Goal: Transaction & Acquisition: Purchase product/service

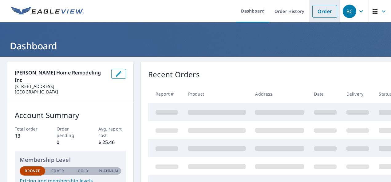
click at [318, 13] on link "Order" at bounding box center [324, 11] width 25 height 13
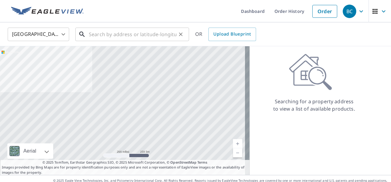
click at [138, 37] on input "text" at bounding box center [132, 34] width 87 height 17
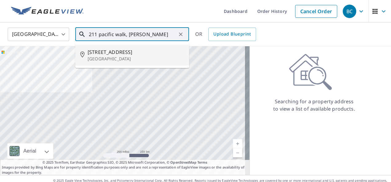
click at [134, 51] on span "[STREET_ADDRESS]" at bounding box center [135, 52] width 96 height 7
type input "[STREET_ADDRESS]"
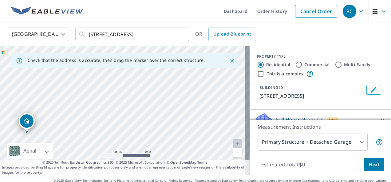
drag, startPoint x: 37, startPoint y: 117, endPoint x: 28, endPoint y: 123, distance: 11.3
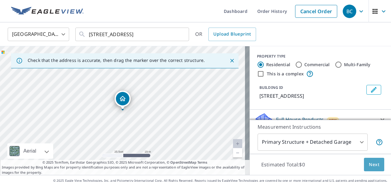
drag, startPoint x: 369, startPoint y: 163, endPoint x: 363, endPoint y: 161, distance: 6.8
click at [363, 161] on button "Next" at bounding box center [373, 165] width 20 height 14
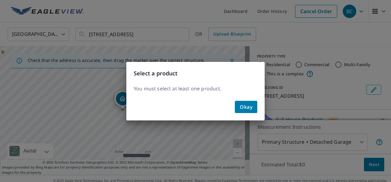
click at [240, 106] on span "Okay" at bounding box center [245, 107] width 13 height 9
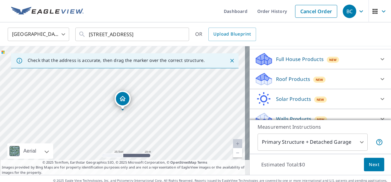
scroll to position [62, 0]
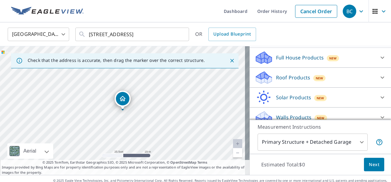
click at [358, 74] on div "Roof Products New" at bounding box center [314, 78] width 120 height 14
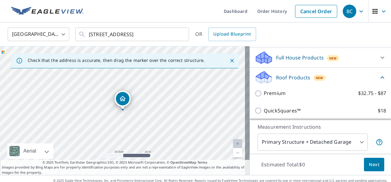
scroll to position [87, 0]
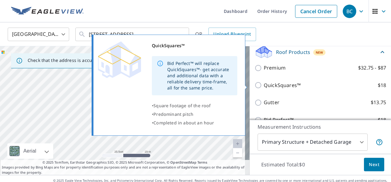
click at [284, 84] on p "QuickSquares™" at bounding box center [281, 86] width 37 height 8
click at [263, 84] on input "QuickSquares™ $18" at bounding box center [258, 85] width 9 height 7
checkbox input "true"
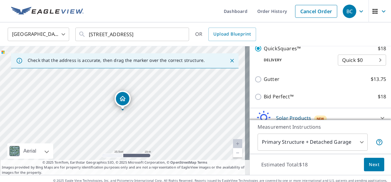
scroll to position [134, 0]
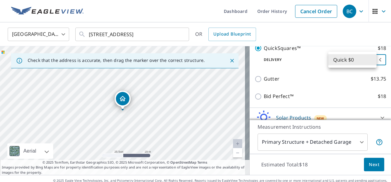
click at [361, 58] on body "BC BC Dashboard Order History Cancel Order [DEMOGRAPHIC_DATA][GEOGRAPHIC_DATA] …" at bounding box center [195, 91] width 391 height 182
click at [303, 64] on div at bounding box center [195, 91] width 391 height 182
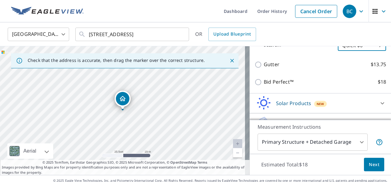
scroll to position [162, 0]
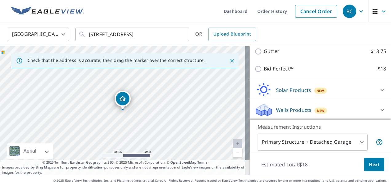
click at [371, 159] on button "Next" at bounding box center [373, 165] width 20 height 14
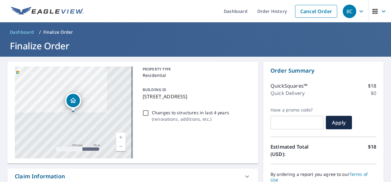
click at [285, 126] on input "text" at bounding box center [296, 122] width 53 height 17
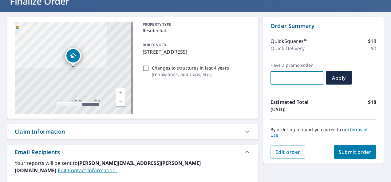
scroll to position [45, 0]
click at [146, 68] on input "Changes to structures in last 4 years ( renovations, additions, etc. )" at bounding box center [145, 68] width 7 height 7
checkbox input "true"
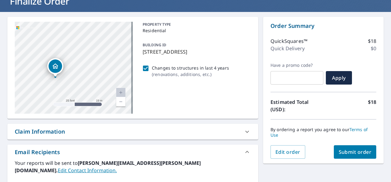
drag, startPoint x: 63, startPoint y: 82, endPoint x: 79, endPoint y: 71, distance: 19.2
click at [79, 71] on div "[STREET_ADDRESS]" at bounding box center [74, 68] width 118 height 92
drag, startPoint x: 82, startPoint y: 60, endPoint x: 99, endPoint y: 55, distance: 18.1
click at [99, 55] on div "[STREET_ADDRESS]" at bounding box center [74, 68] width 118 height 92
drag, startPoint x: 102, startPoint y: 69, endPoint x: 150, endPoint y: 81, distance: 49.4
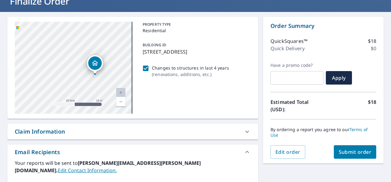
click at [150, 81] on div "[STREET_ADDRESS] A standard road map Aerial A detailed look from above Labels L…" at bounding box center [132, 68] width 251 height 102
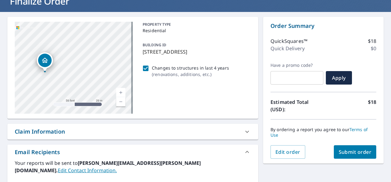
click at [71, 74] on div "[STREET_ADDRESS]" at bounding box center [74, 68] width 118 height 92
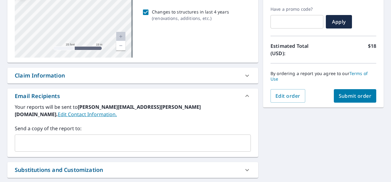
scroll to position [101, 0]
click at [70, 138] on input "text" at bounding box center [127, 144] width 221 height 12
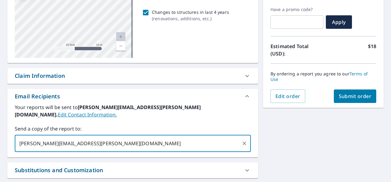
type input "[PERSON_NAME][EMAIL_ADDRESS][PERSON_NAME][DOMAIN_NAME]"
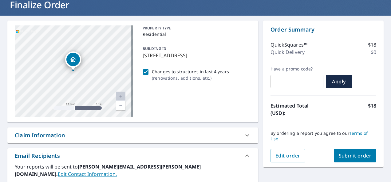
scroll to position [41, 0]
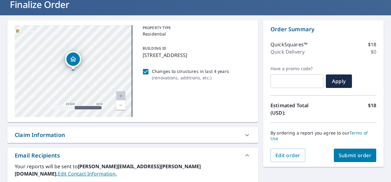
click at [348, 158] on span "Submit order" at bounding box center [354, 155] width 33 height 7
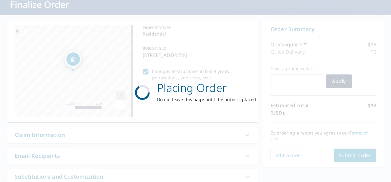
click at [258, 92] on div "Placing Order Do not leave this page until the order is placed" at bounding box center [195, 91] width 152 height 54
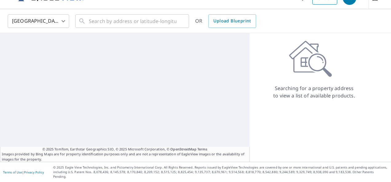
scroll to position [7, 0]
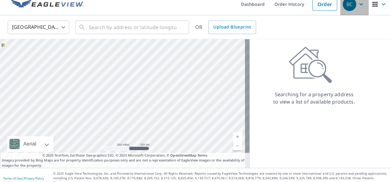
click at [357, 5] on icon "button" at bounding box center [360, 4] width 7 height 7
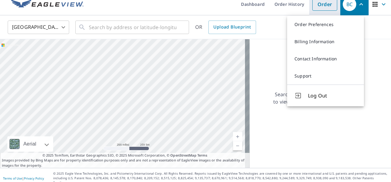
click at [323, 6] on link "Order" at bounding box center [324, 4] width 25 height 13
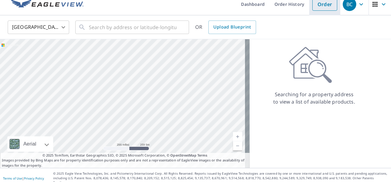
click at [317, 10] on link "Order" at bounding box center [324, 4] width 25 height 13
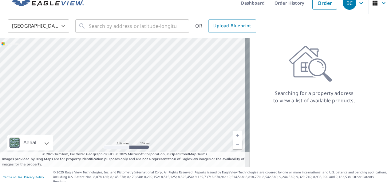
scroll to position [0, 0]
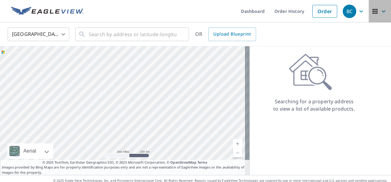
click at [379, 11] on icon "button" at bounding box center [382, 11] width 7 height 7
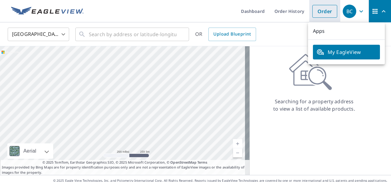
click at [321, 10] on link "Order" at bounding box center [324, 11] width 25 height 13
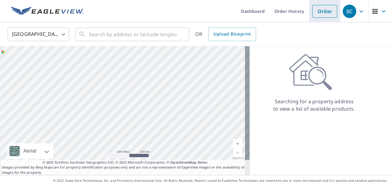
click at [321, 10] on link "Order" at bounding box center [324, 11] width 25 height 13
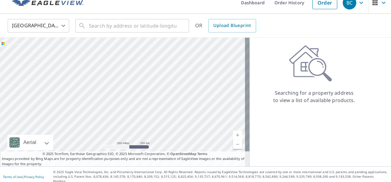
scroll to position [9, 0]
click at [273, 4] on link "Order History" at bounding box center [289, 2] width 40 height 22
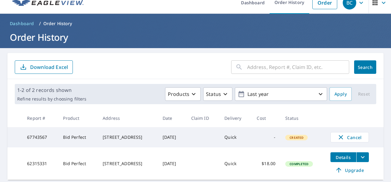
scroll to position [29, 0]
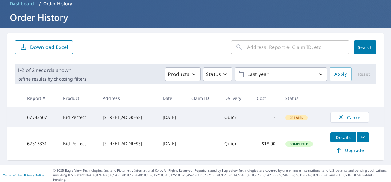
click at [278, 47] on input "text" at bounding box center [298, 47] width 102 height 17
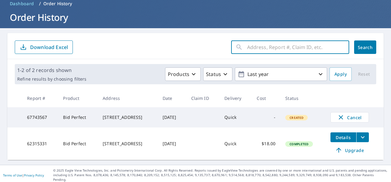
scroll to position [0, 0]
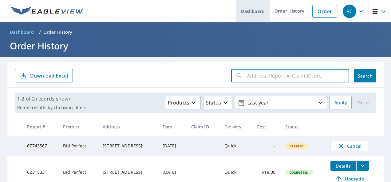
click at [248, 11] on link "Dashboard" at bounding box center [252, 11] width 33 height 22
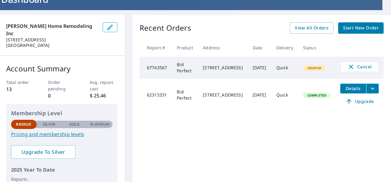
scroll to position [4, 13]
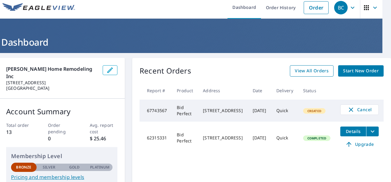
click at [313, 71] on span "View All Orders" at bounding box center [311, 71] width 34 height 8
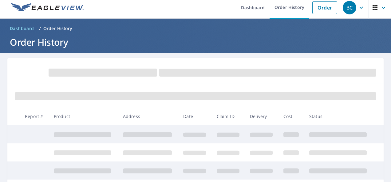
scroll to position [4, 0]
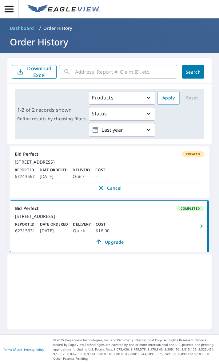
click at [146, 15] on header at bounding box center [109, 9] width 219 height 18
click at [177, 119] on div "Products Status Last year Apply Reset" at bounding box center [145, 113] width 113 height 45
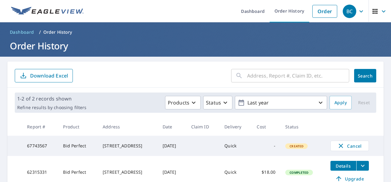
scroll to position [29, 0]
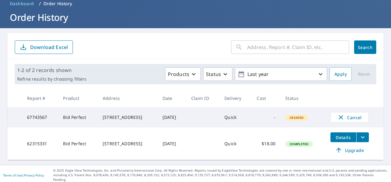
click at [196, 55] on div "​ Search Download Excel" at bounding box center [195, 46] width 376 height 26
